Goal: Task Accomplishment & Management: Complete application form

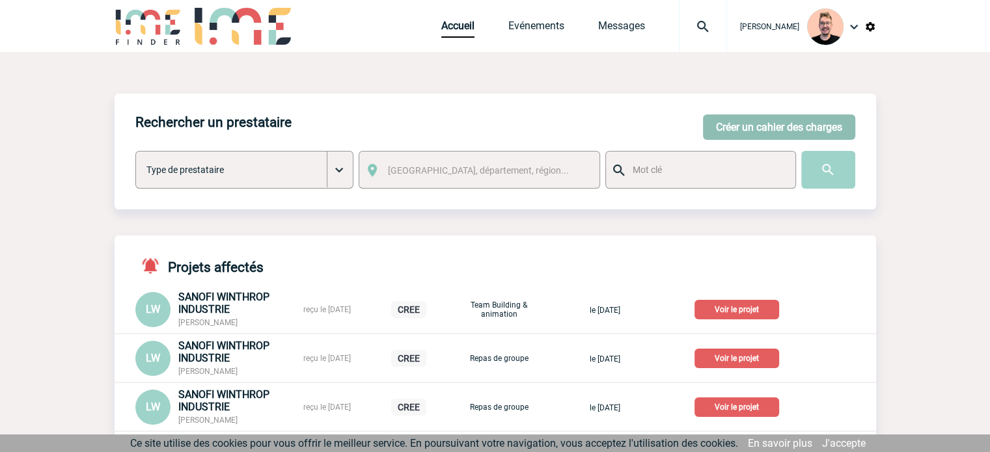
click at [770, 121] on button "Créer un cahier des charges" at bounding box center [779, 127] width 152 height 25
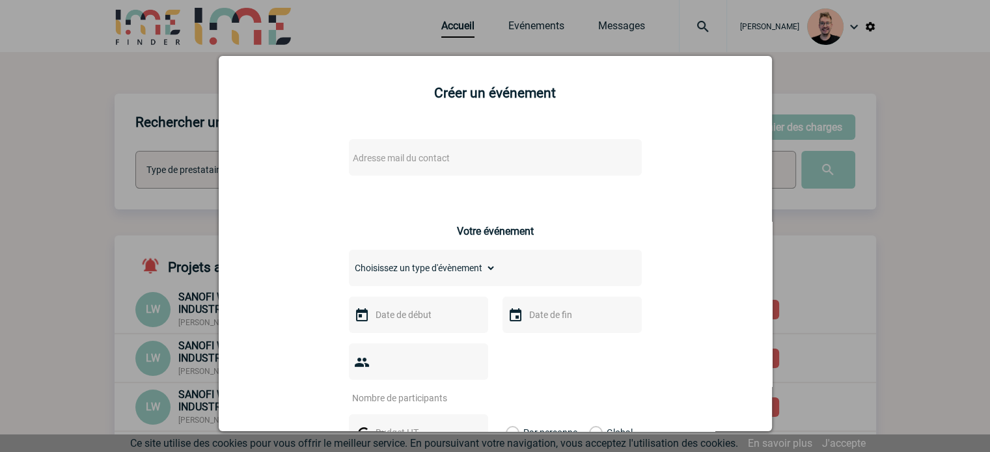
click at [387, 174] on div "Adresse mail du contact" at bounding box center [495, 157] width 293 height 36
click at [381, 158] on span "Adresse mail du contact" at bounding box center [401, 158] width 97 height 10
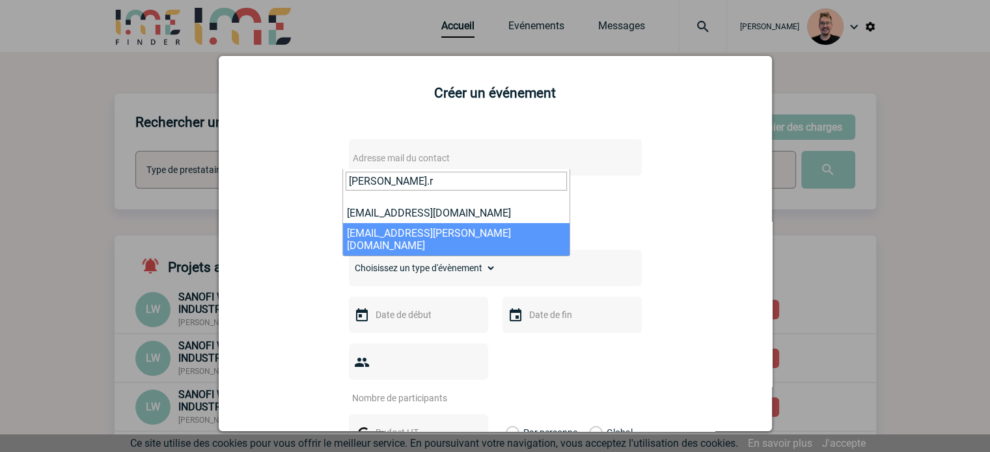
type input "christelle.r"
select select "132769"
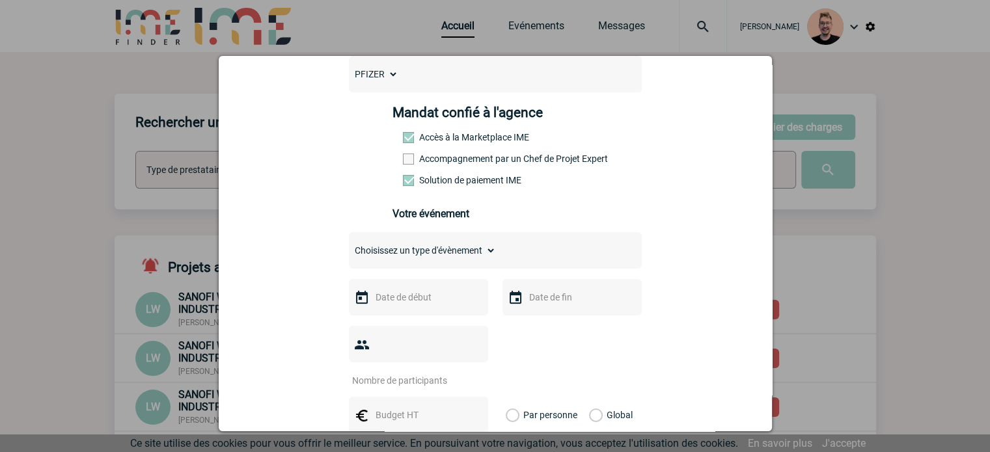
scroll to position [260, 0]
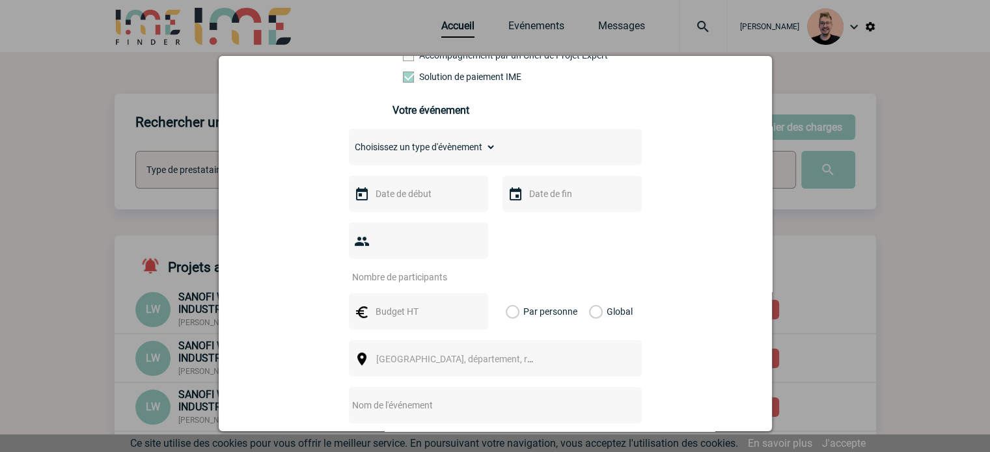
click at [405, 154] on select "Choisissez un type d'évènement Séminaire avec nuitée Séminaire sans nuitée Repa…" at bounding box center [422, 147] width 147 height 18
select select "2"
click at [349, 142] on select "Choisissez un type d'évènement Séminaire avec nuitée Séminaire sans nuitée Repa…" at bounding box center [422, 147] width 147 height 18
click at [399, 202] on input "text" at bounding box center [417, 193] width 90 height 17
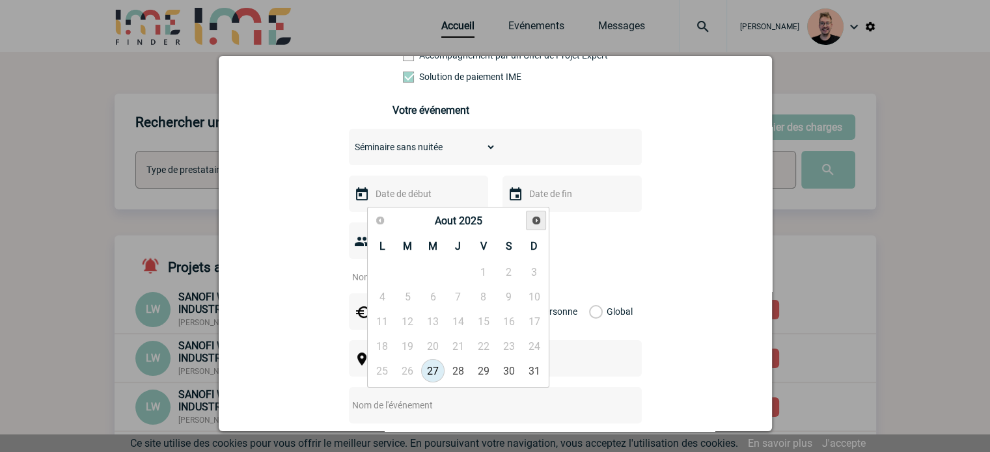
click at [529, 222] on link "Suivant" at bounding box center [536, 221] width 20 height 20
click at [411, 320] on link "14" at bounding box center [408, 321] width 24 height 23
type input "14-10-2025"
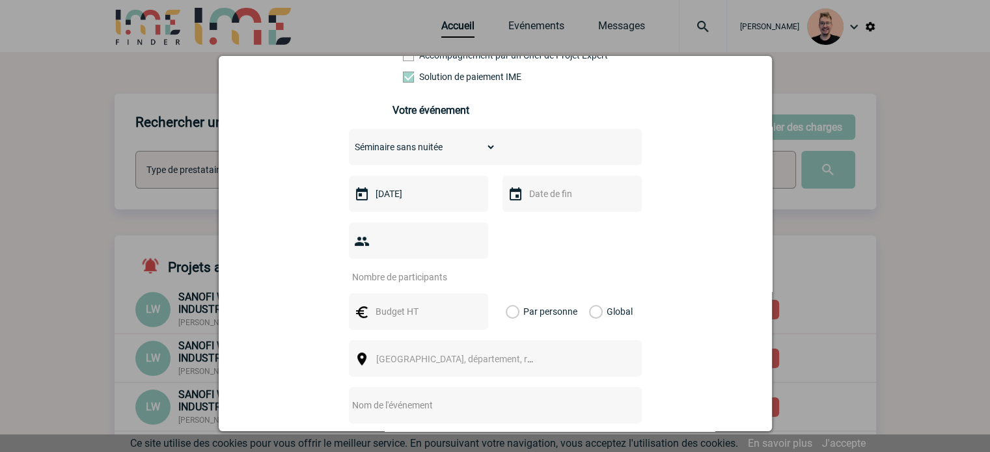
click at [538, 198] on input "text" at bounding box center [571, 193] width 90 height 17
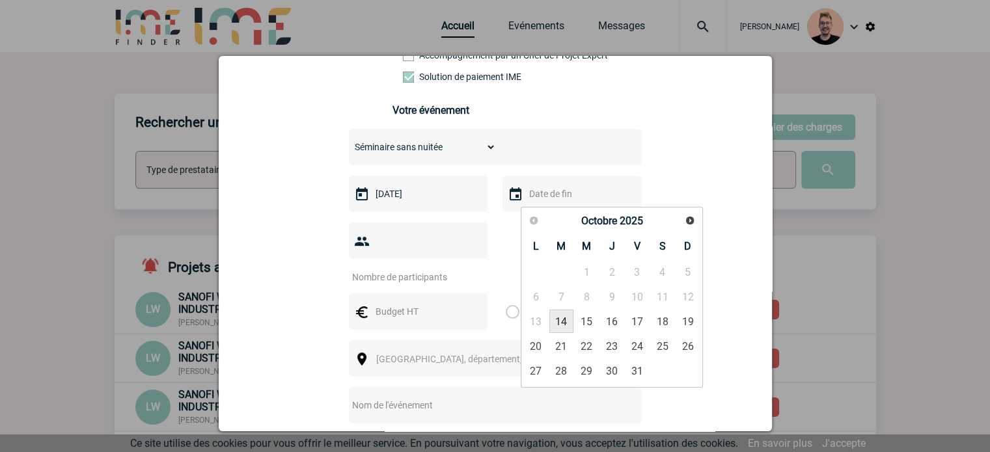
click at [565, 318] on link "14" at bounding box center [561, 321] width 24 height 23
type input "14-10-2025"
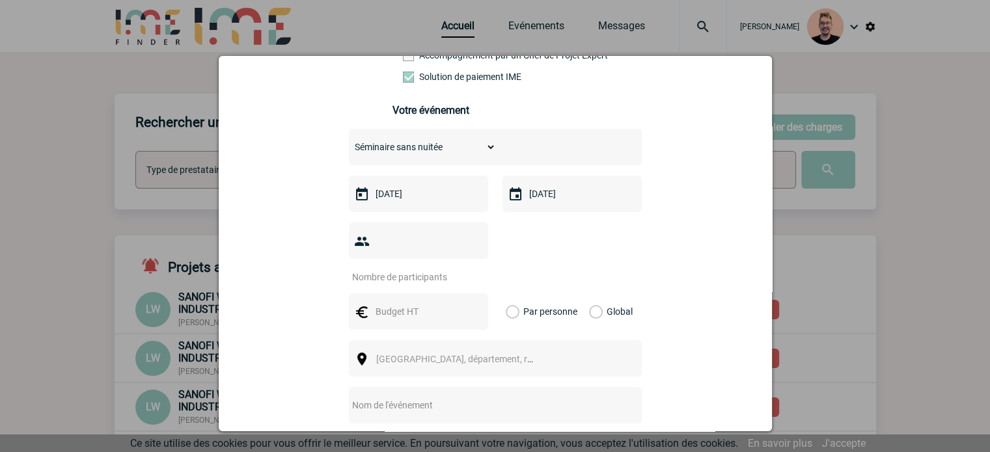
click at [420, 269] on input "number" at bounding box center [410, 277] width 122 height 17
click at [401, 269] on input "number" at bounding box center [410, 277] width 122 height 17
type input "25"
click at [410, 303] on input "text" at bounding box center [417, 311] width 90 height 17
type input "1500"
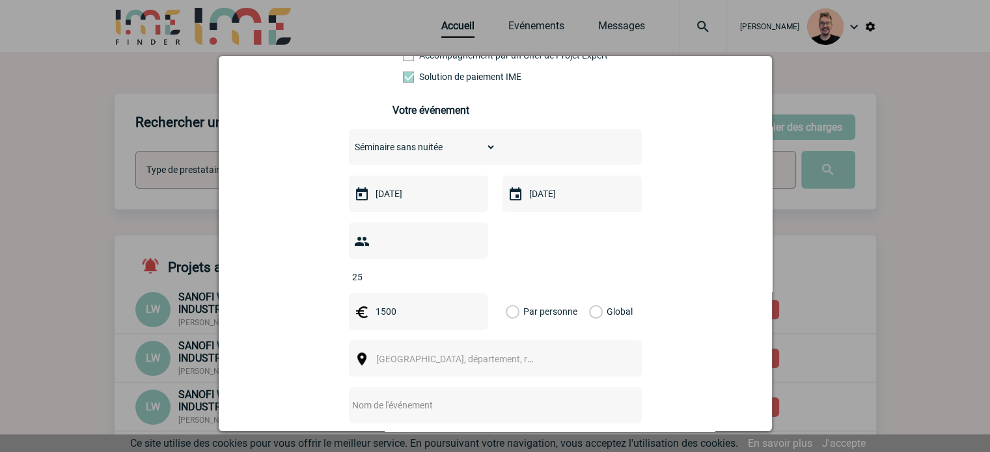
click at [592, 294] on label "Global" at bounding box center [593, 312] width 8 height 36
click at [0, 0] on input "Global" at bounding box center [0, 0] width 0 height 0
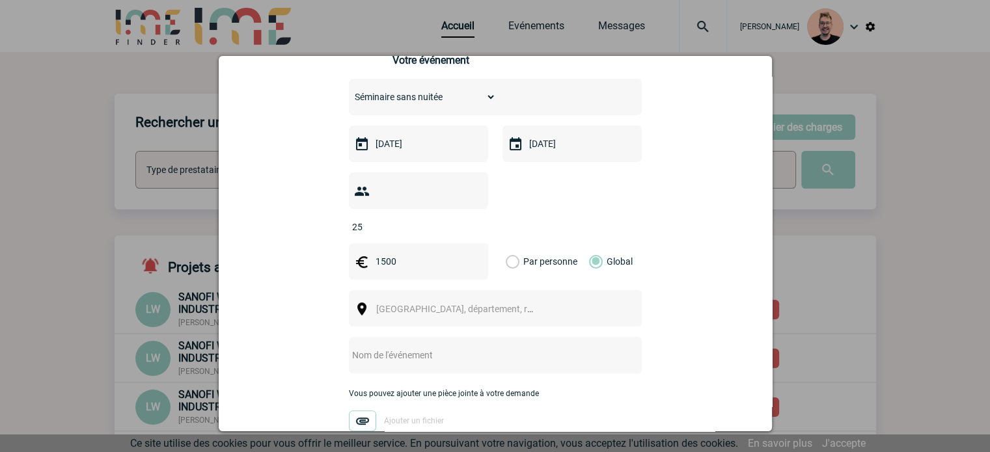
scroll to position [390, 0]
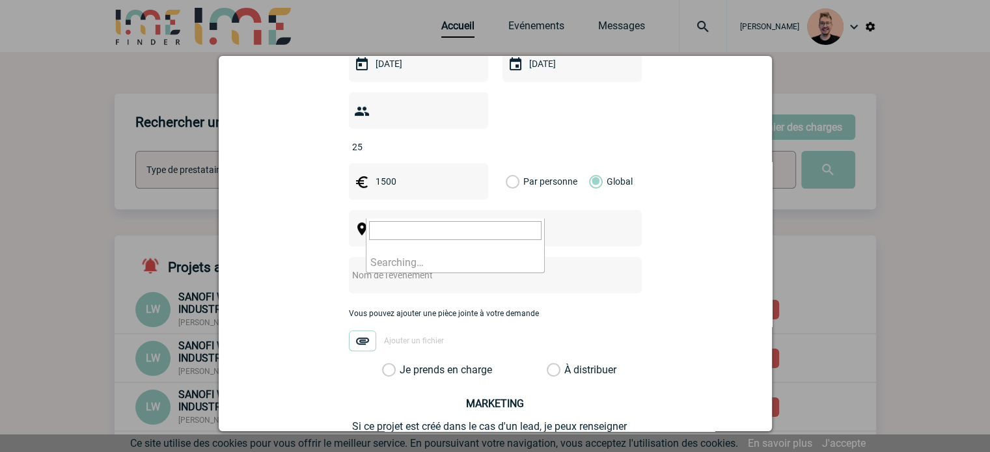
click at [405, 224] on span "[GEOGRAPHIC_DATA], département, région..." at bounding box center [466, 229] width 181 height 10
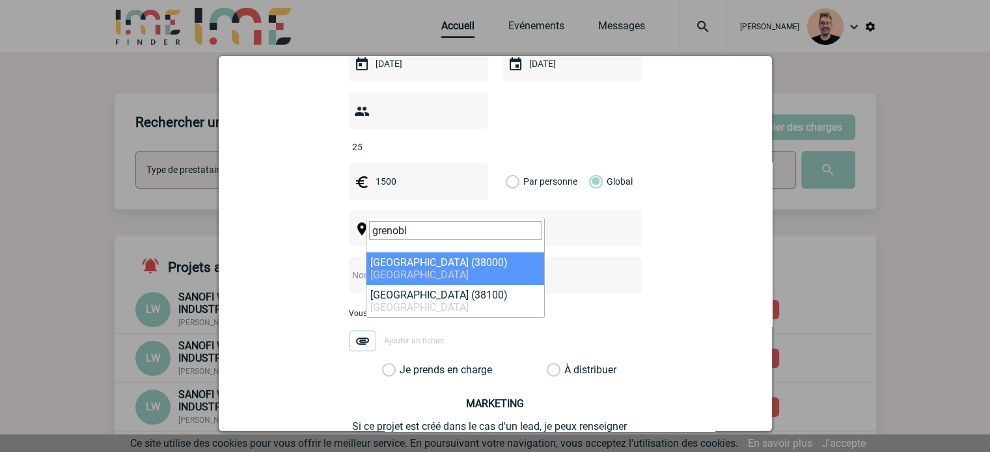
type input "grenobl"
select select "35563"
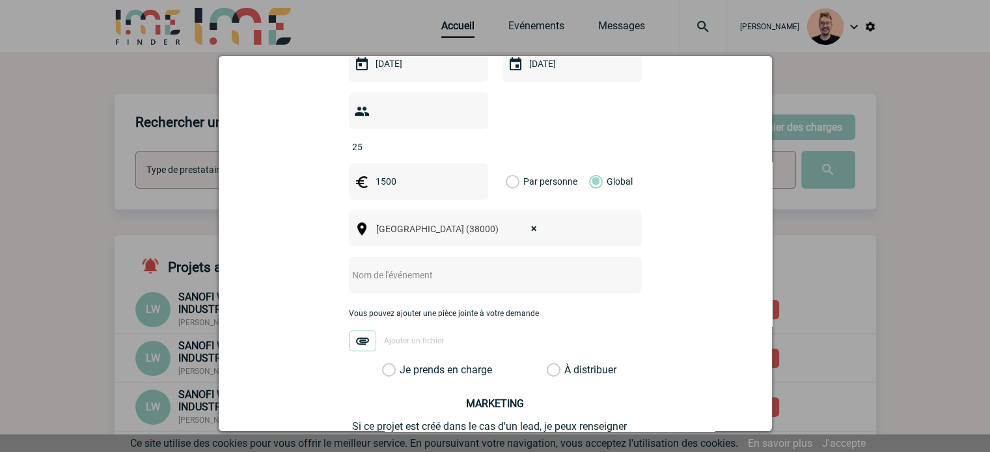
click at [461, 265] on div at bounding box center [495, 275] width 293 height 36
click at [420, 267] on input "text" at bounding box center [478, 275] width 258 height 17
paste input "Projet réunion médicale"
type input "Projet réunion médicale"
click at [404, 364] on label "Je prends en charge" at bounding box center [393, 370] width 22 height 13
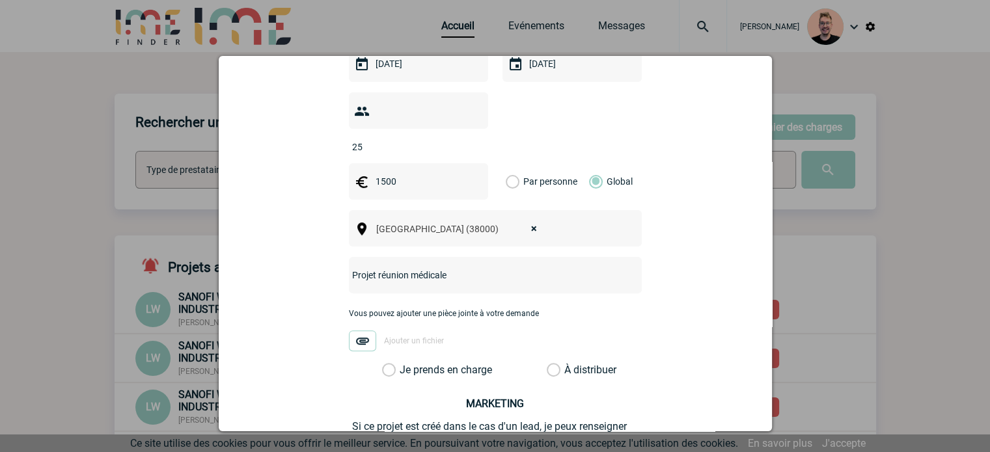
click at [0, 0] on input "Je prends en charge" at bounding box center [0, 0] width 0 height 0
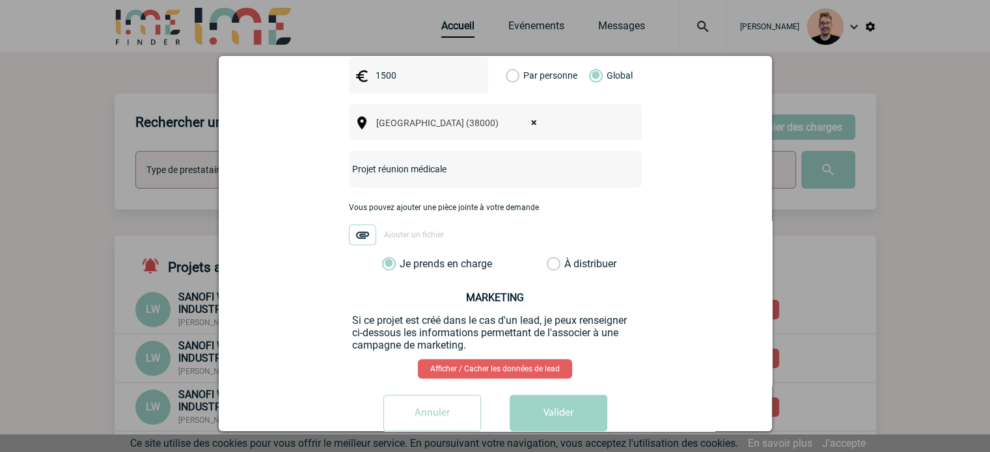
scroll to position [506, 0]
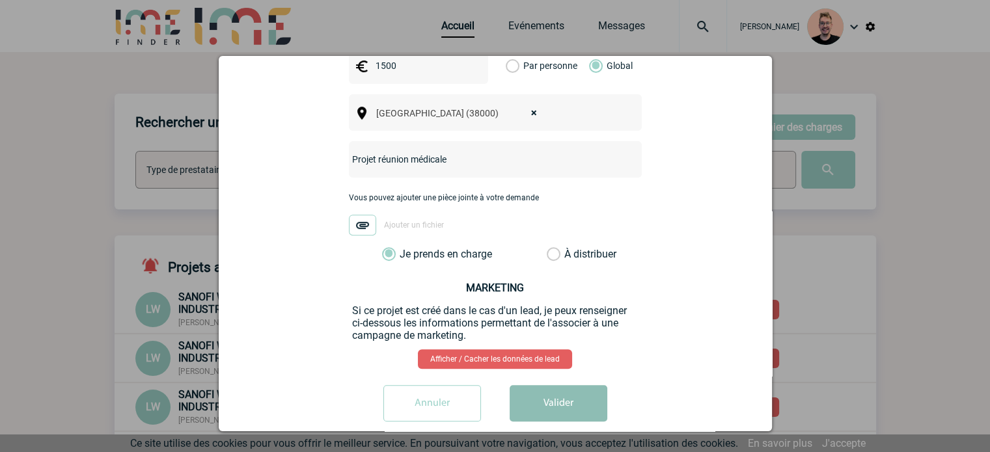
click at [562, 385] on button "Valider" at bounding box center [559, 403] width 98 height 36
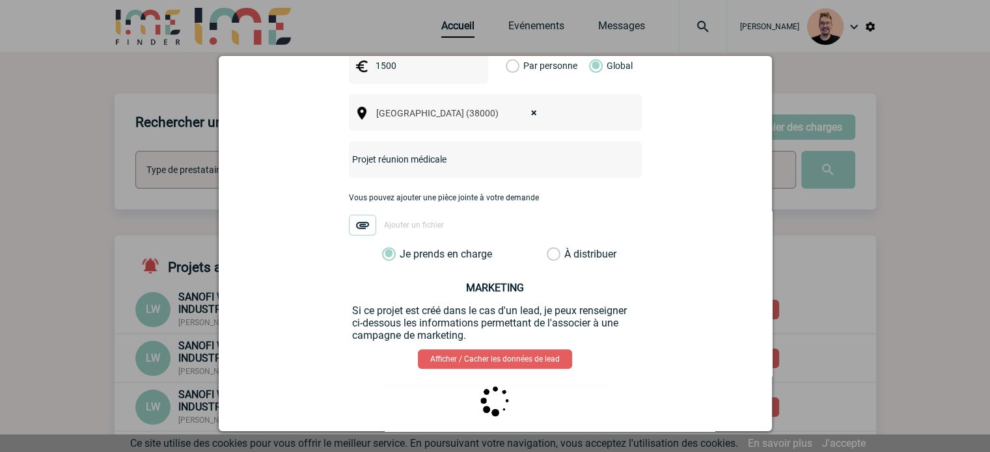
scroll to position [0, 0]
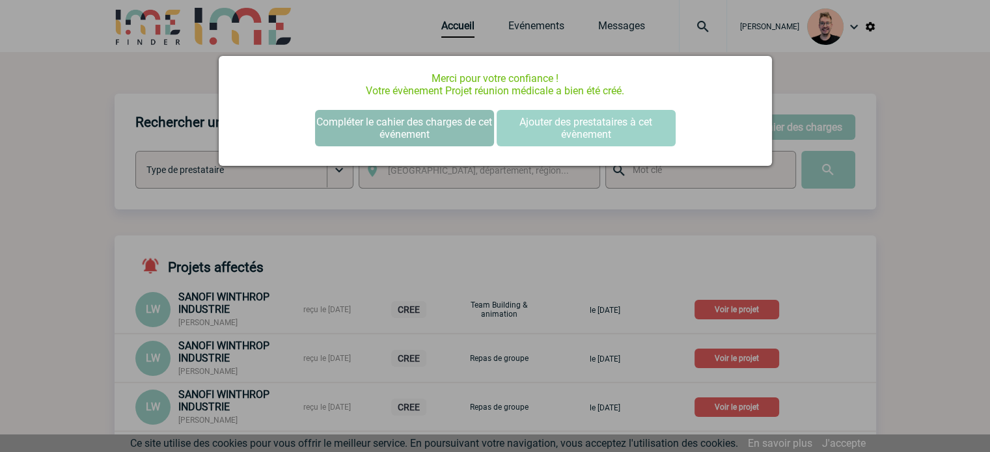
click at [378, 139] on button "Compléter le cahier des charges de cet événement" at bounding box center [404, 128] width 179 height 36
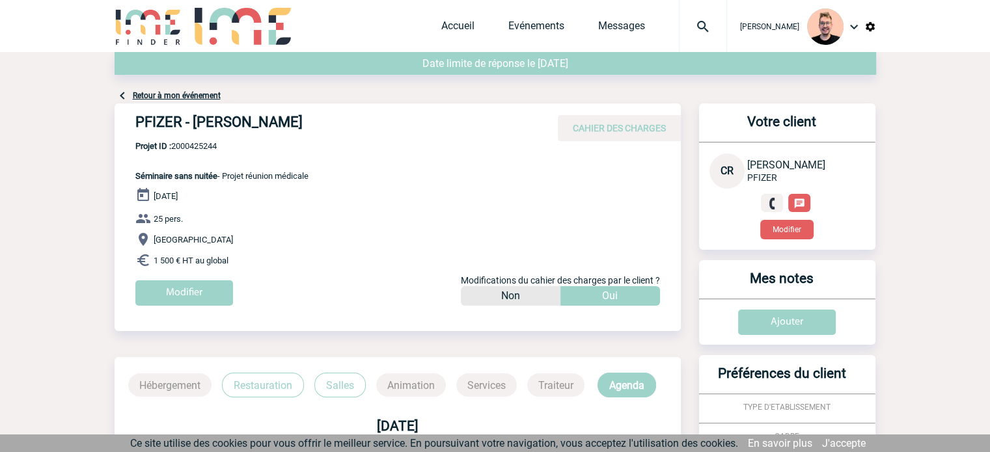
drag, startPoint x: 368, startPoint y: 121, endPoint x: 133, endPoint y: 124, distance: 235.0
click at [133, 124] on div "PFIZER - Christelle REBOLLO-GARCIA CAHIER DES CHARGES" at bounding box center [398, 122] width 566 height 38
copy h4 "PFIZER - Christelle REBOLLO-GARCIA"
click at [190, 148] on span "Projet ID : 2000425244" at bounding box center [221, 146] width 173 height 10
click at [189, 148] on span "Projet ID : 2000425244" at bounding box center [221, 146] width 173 height 10
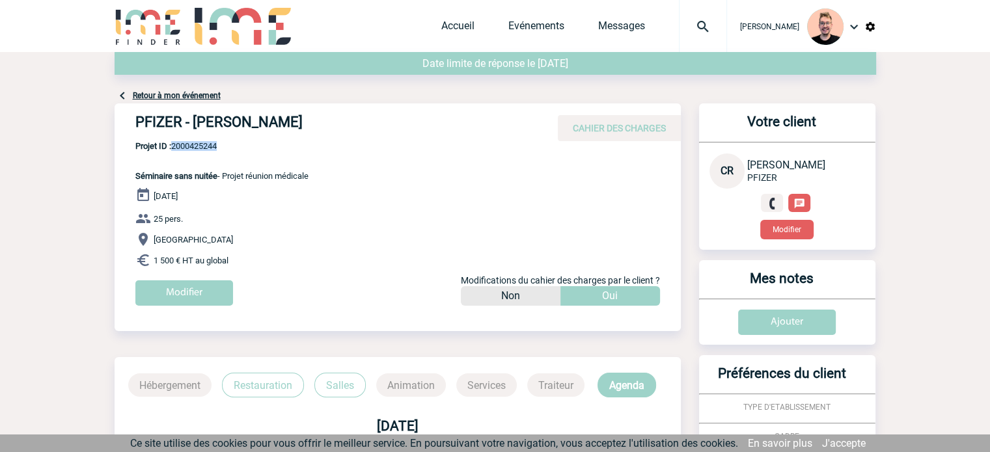
copy span "2000425244"
click at [203, 291] on input "Modifier" at bounding box center [184, 292] width 98 height 25
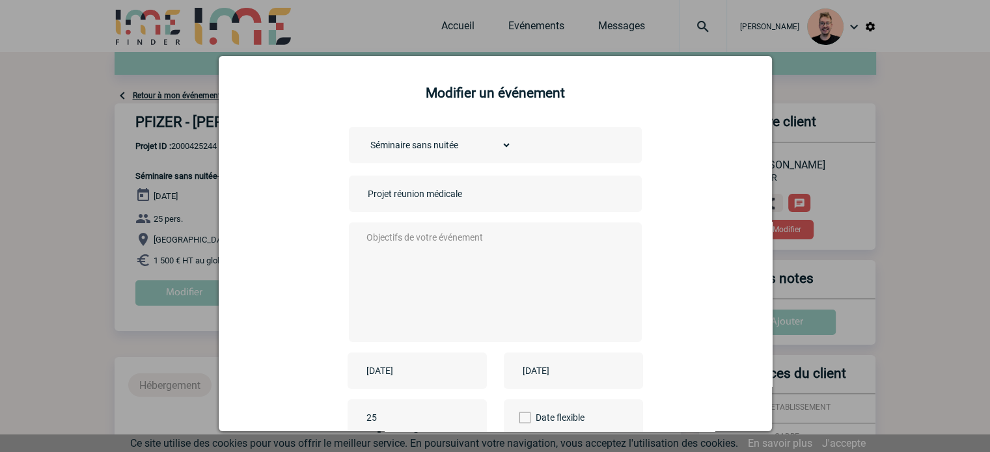
click at [364, 193] on input "Projet réunion médicale" at bounding box center [455, 193] width 182 height 17
type input "CENTRALISATION - Projet réunion médicale"
click at [384, 260] on textarea at bounding box center [491, 281] width 257 height 104
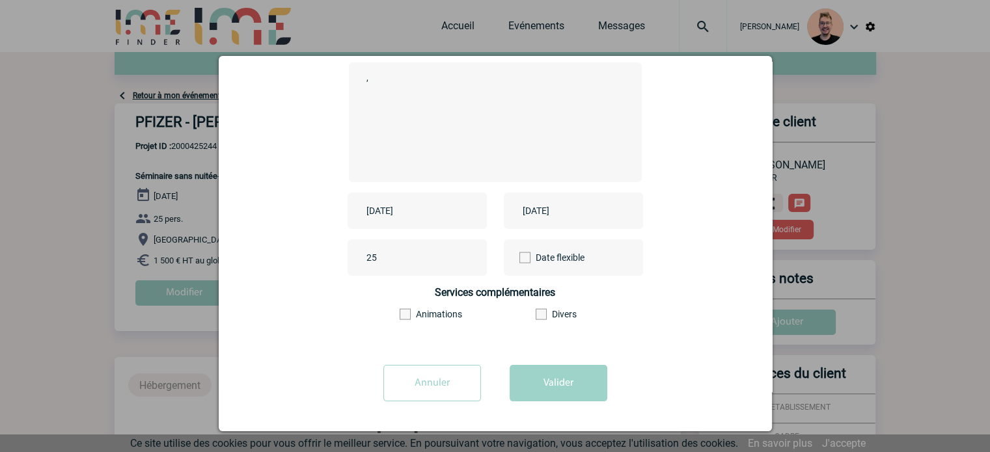
scroll to position [161, 0]
type textarea ","
click at [550, 375] on button "Valider" at bounding box center [559, 383] width 98 height 36
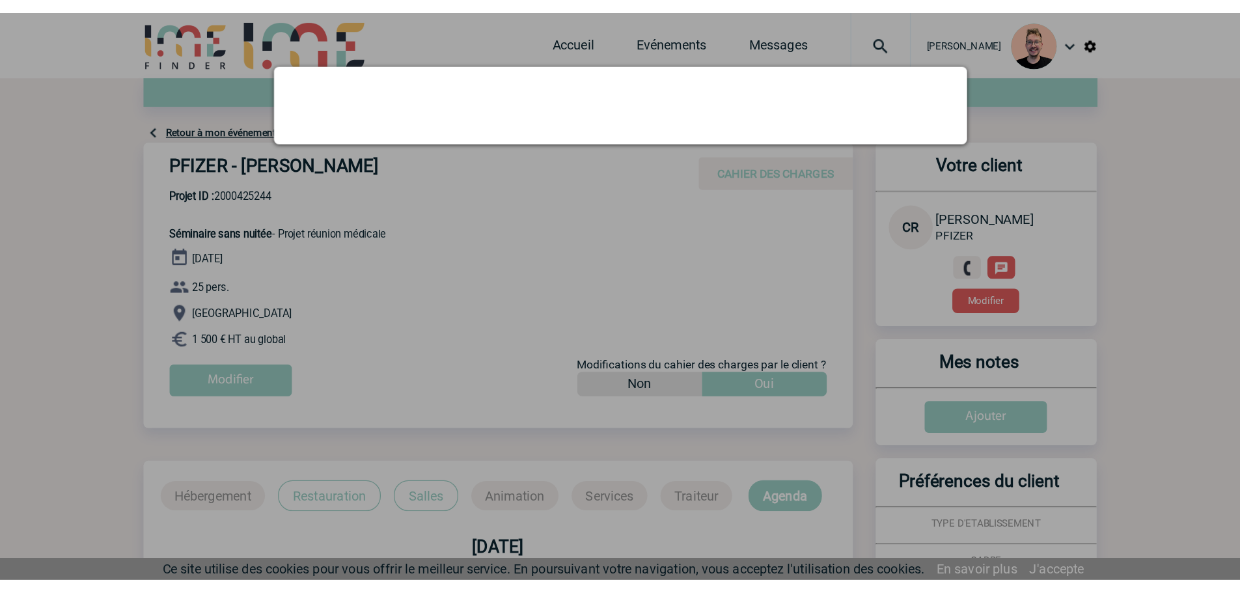
scroll to position [0, 0]
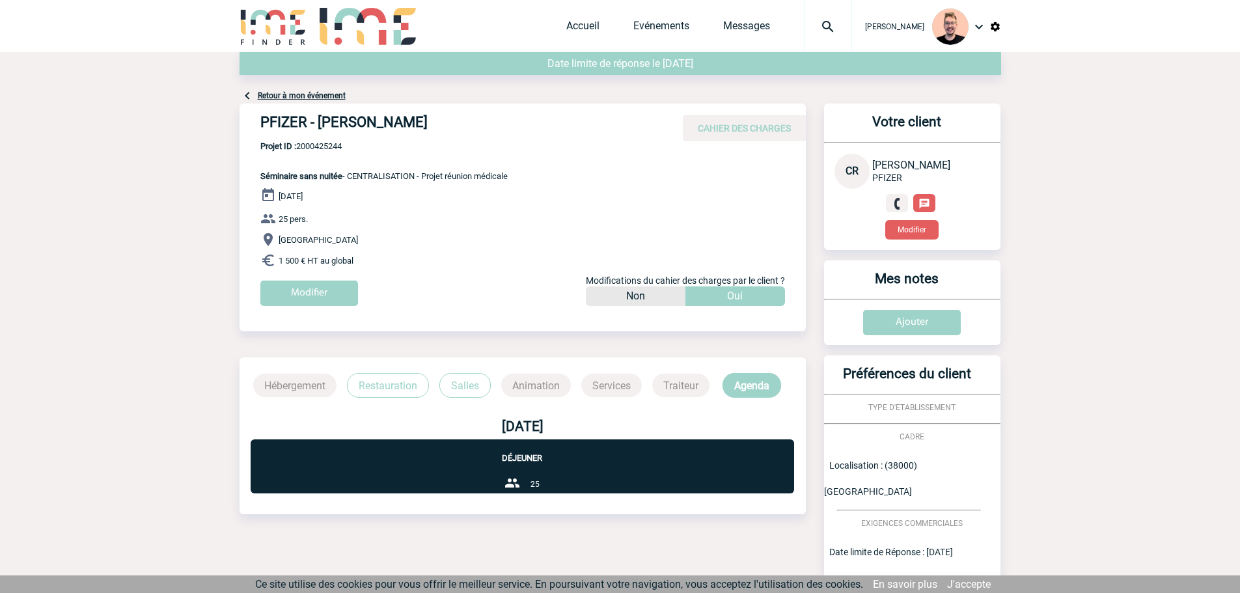
click at [325, 144] on span "Projet ID : 2000425244" at bounding box center [383, 146] width 247 height 10
copy span "2000425244"
click at [370, 123] on h4 "PFIZER - Christelle REBOLLO-GARCIA" at bounding box center [455, 125] width 390 height 22
drag, startPoint x: 379, startPoint y: 125, endPoint x: 493, endPoint y: 128, distance: 113.9
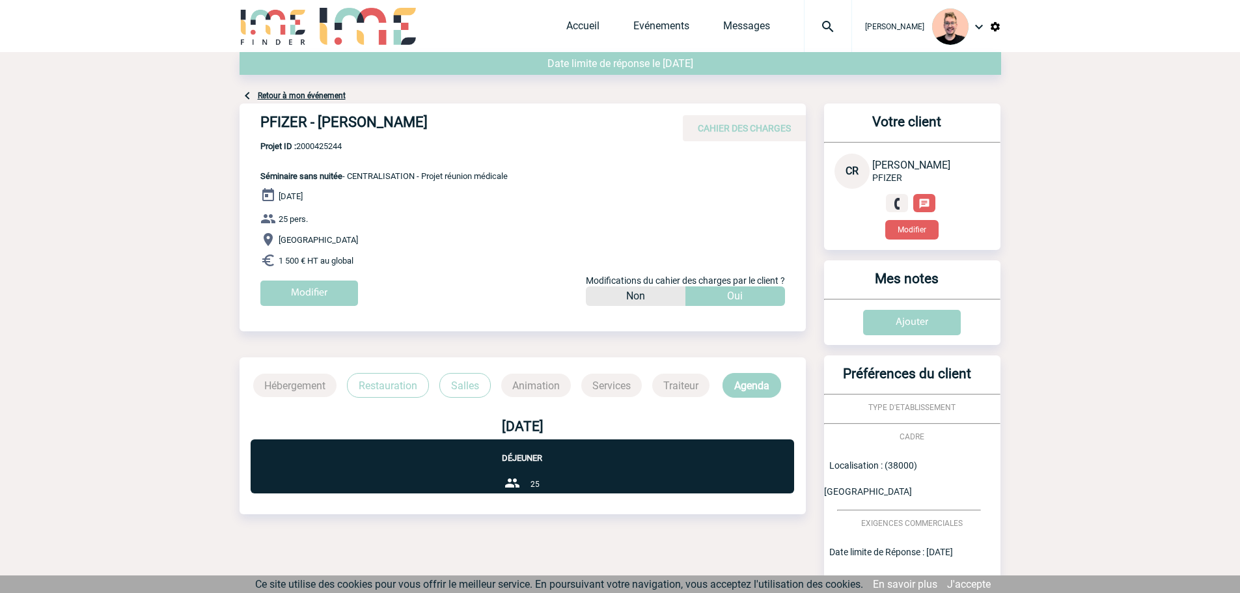
click at [493, 128] on h4 "PFIZER - Christelle REBOLLO-GARCIA" at bounding box center [455, 125] width 390 height 22
copy h4 "REBOLLO-GARCIA"
click at [339, 126] on h4 "PFIZER - Christelle REBOLLO-GARCIA" at bounding box center [455, 125] width 390 height 22
copy h4 "Christelle"
